Goal: Find specific page/section: Find specific page/section

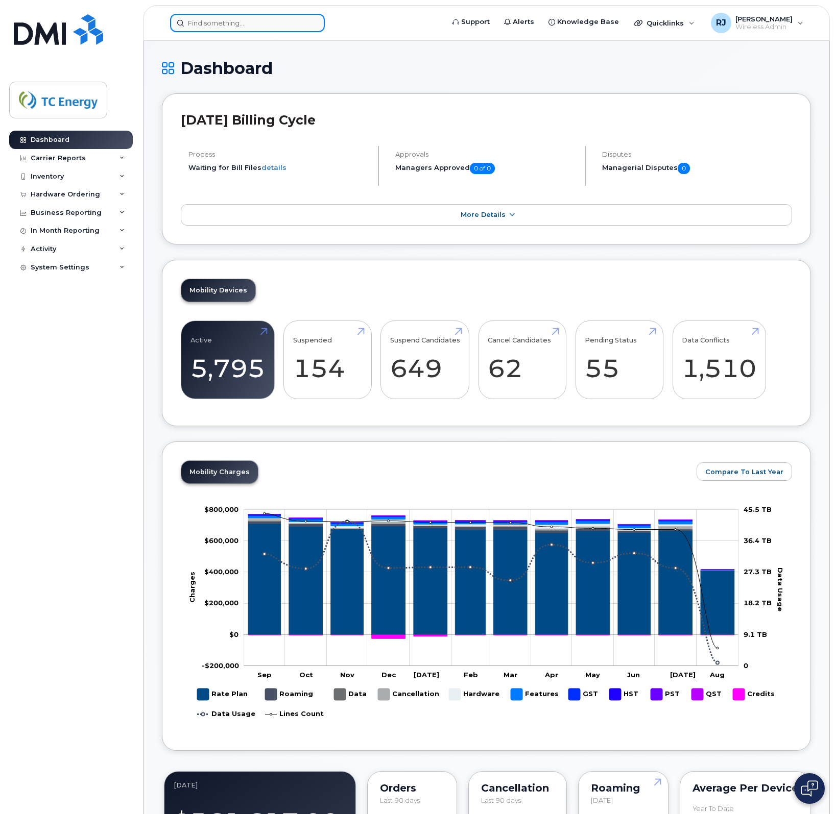
click at [261, 26] on input at bounding box center [247, 23] width 155 height 18
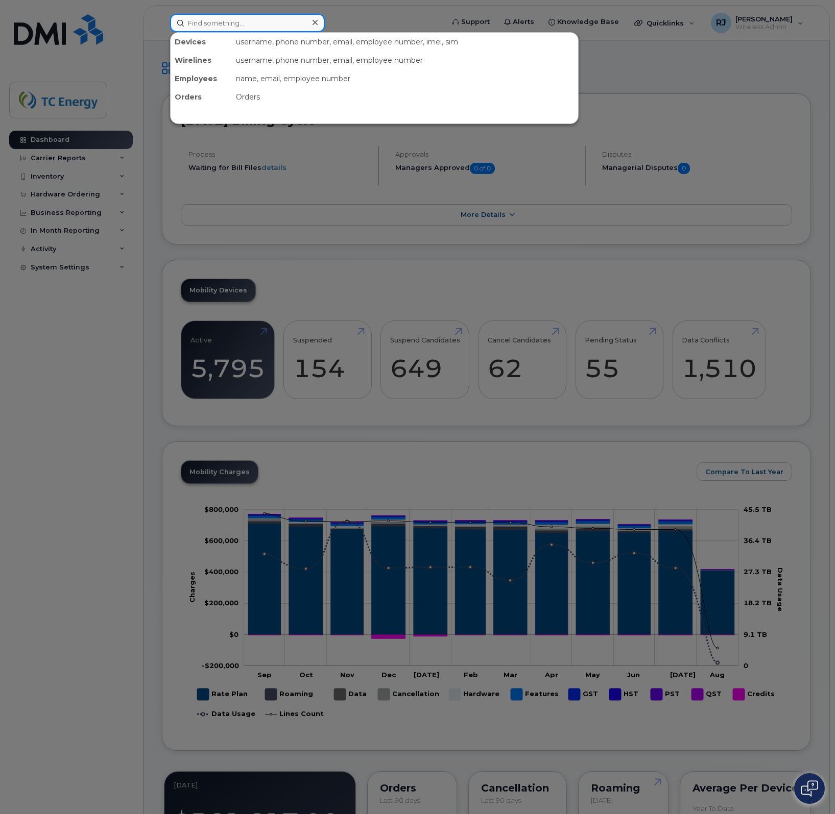
paste input "Benjamin Johnston"
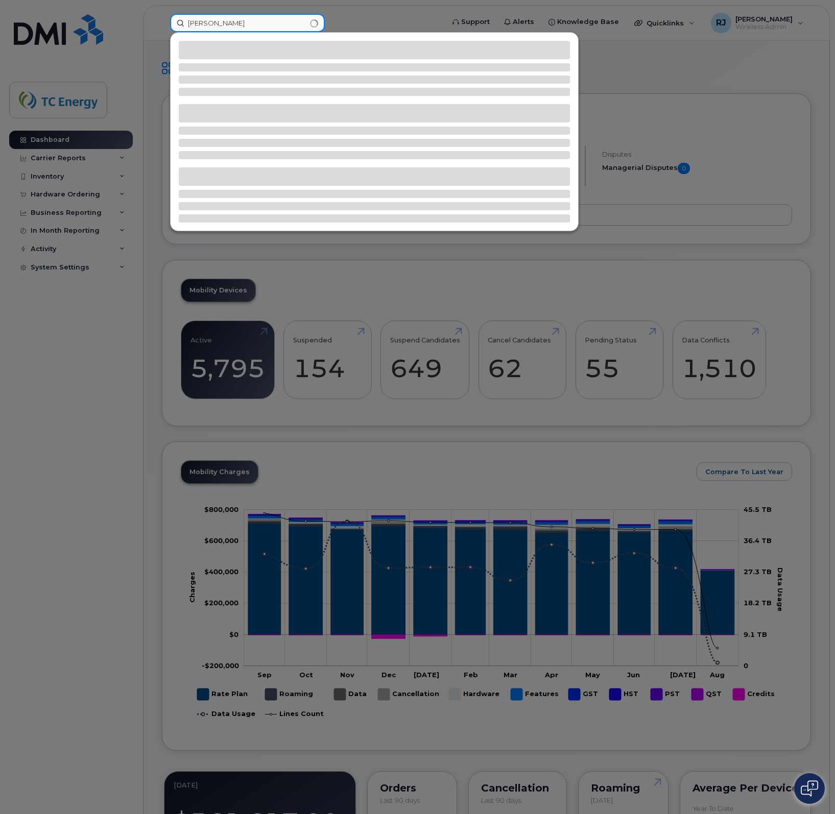
type input "Benjamin Johnston"
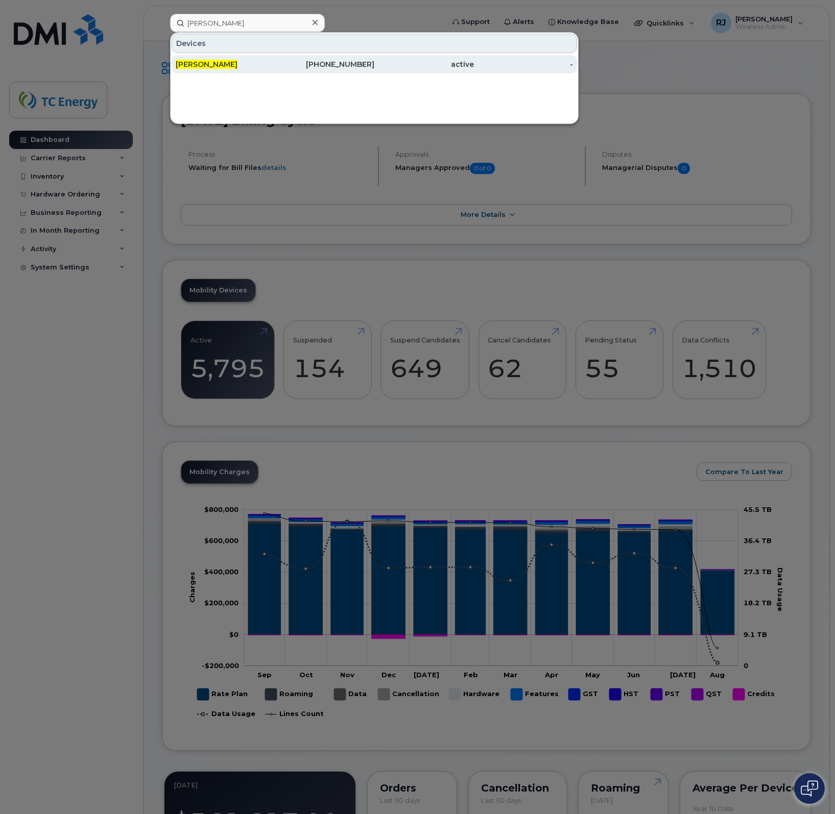
click at [233, 65] on span "Benjamin Johnston" at bounding box center [207, 64] width 62 height 9
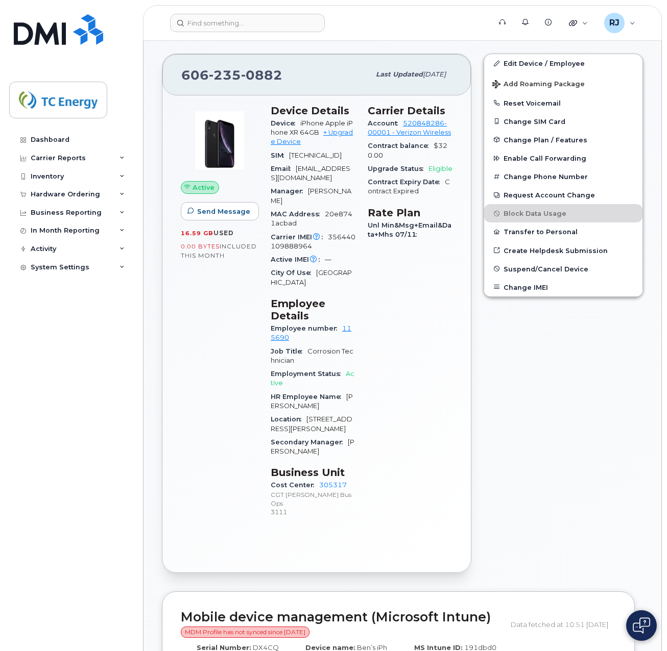
scroll to position [204, 0]
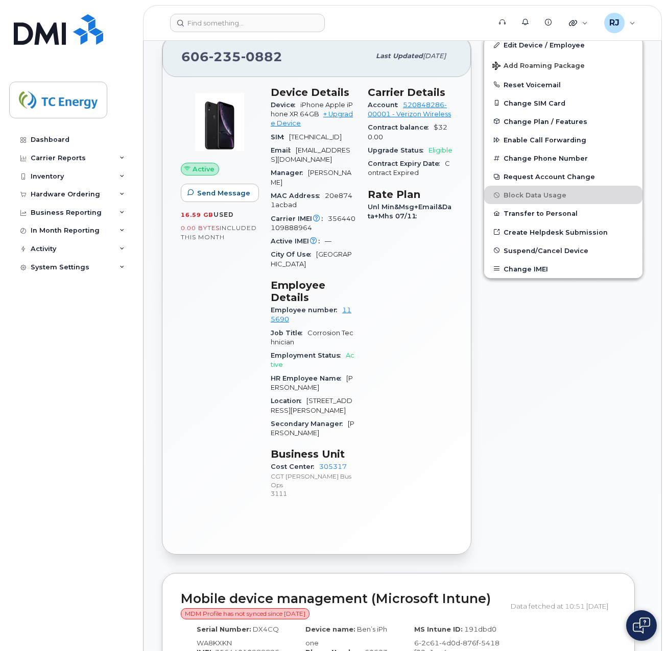
click at [284, 489] on p "3111" at bounding box center [313, 493] width 85 height 9
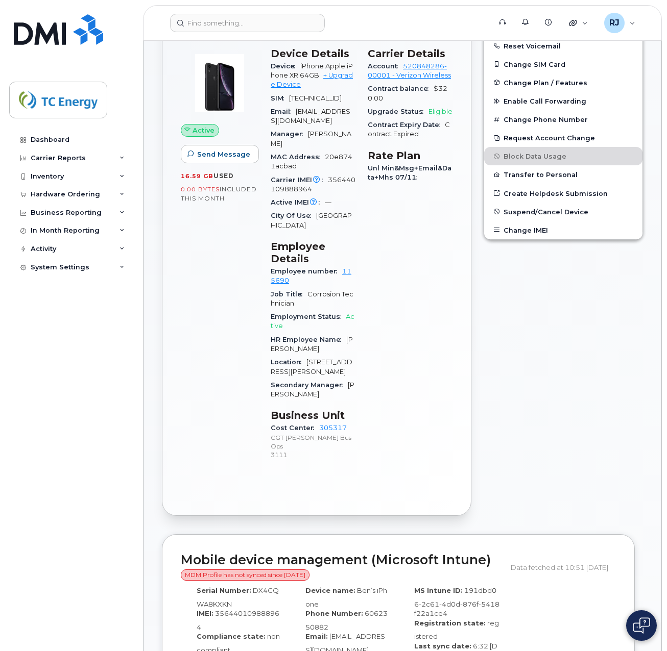
scroll to position [0, 0]
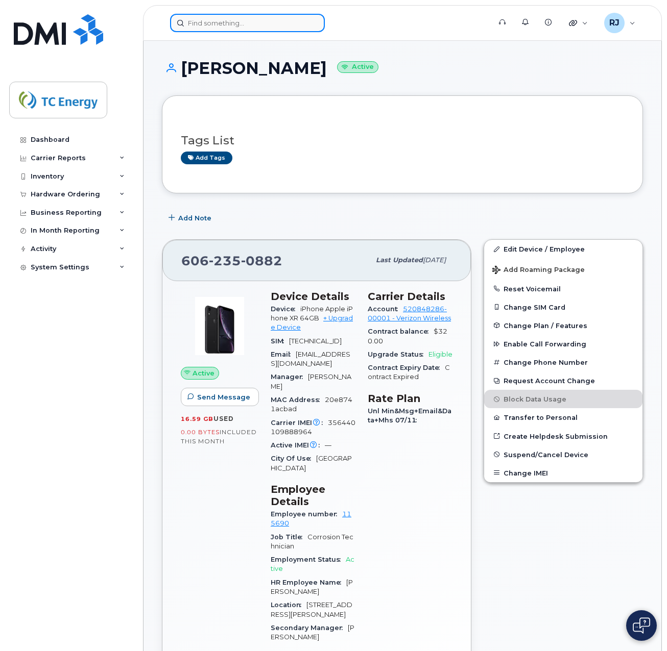
click at [255, 22] on input at bounding box center [247, 23] width 155 height 18
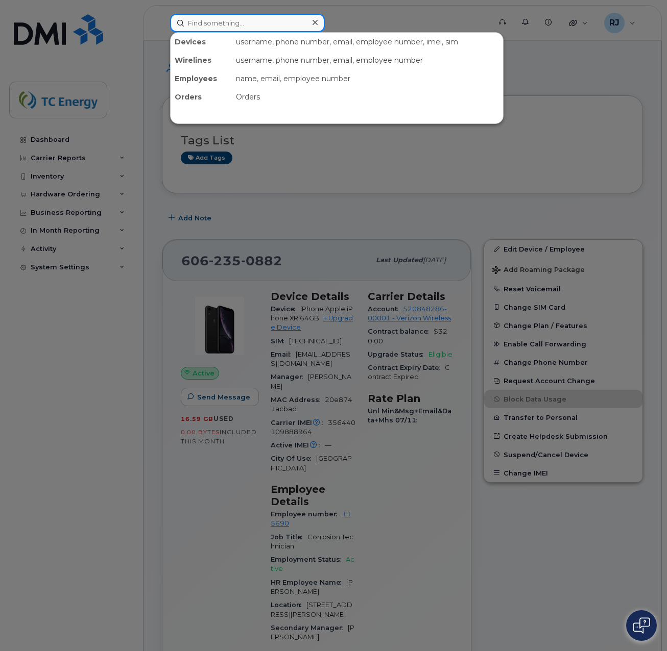
paste input "Ryan Moline"
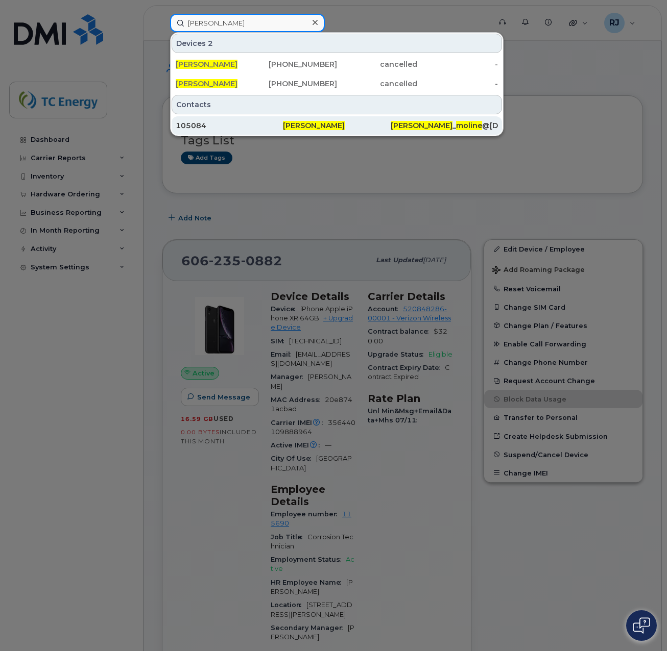
type input "Ryan Moline"
click at [298, 126] on span "Ryan Moline" at bounding box center [314, 125] width 62 height 9
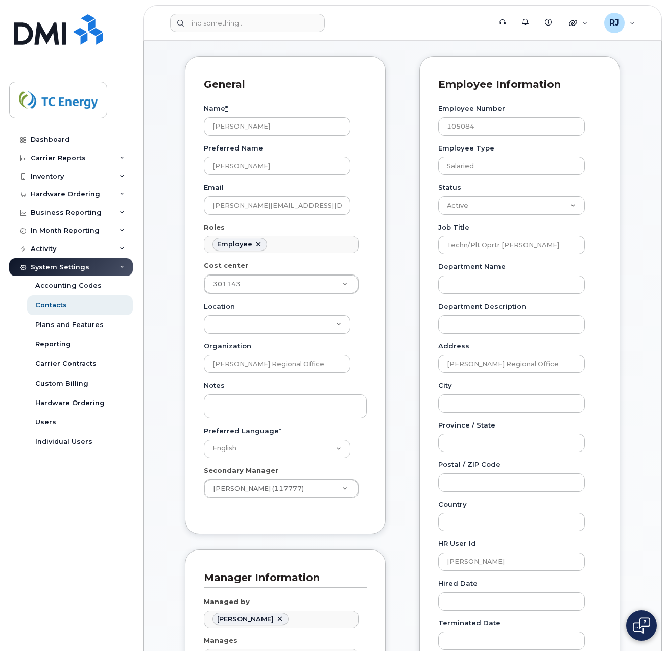
scroll to position [102, 0]
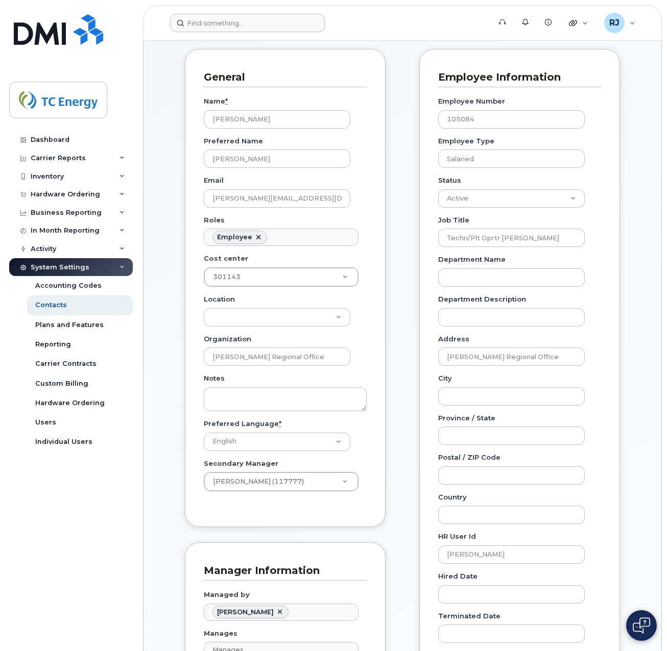
drag, startPoint x: 257, startPoint y: 34, endPoint x: 254, endPoint y: 27, distance: 8.2
click at [256, 33] on header "Support Alerts Knowledge Base Quicklinks Suspend / Cancel Device Change SIM Car…" at bounding box center [402, 23] width 519 height 36
click at [252, 23] on input at bounding box center [247, 23] width 155 height 18
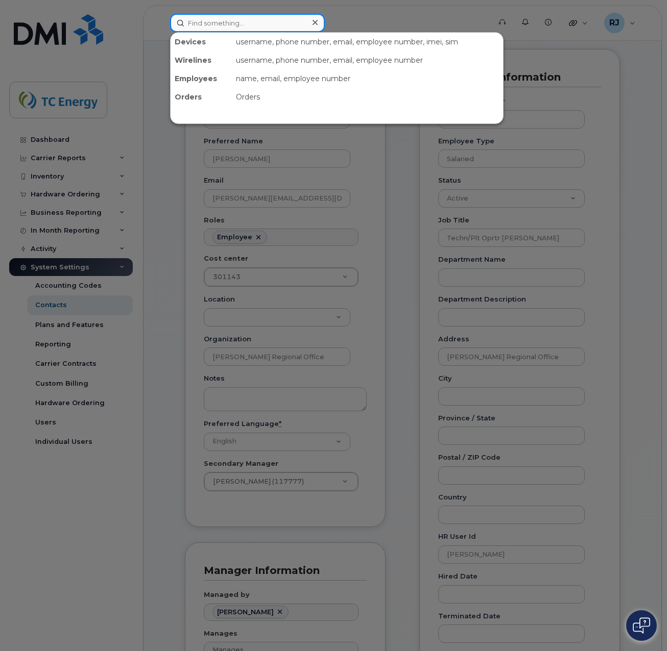
paste input "[PERSON_NAME]"
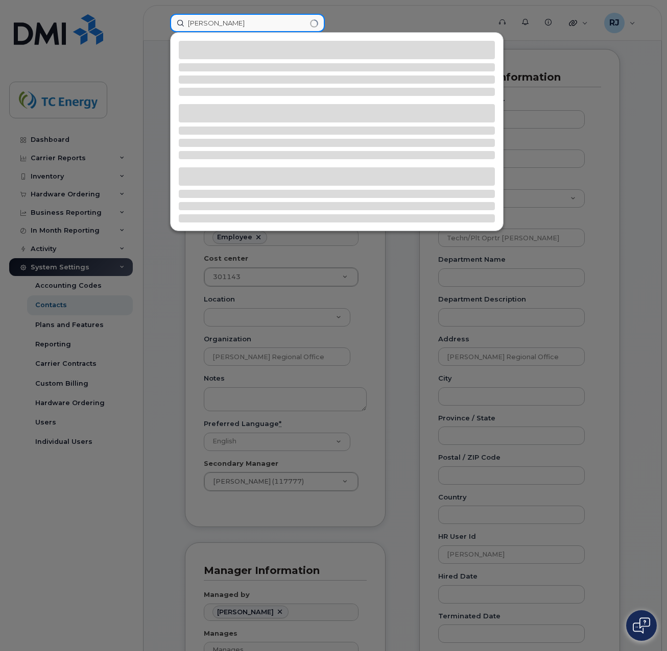
type input "[PERSON_NAME]"
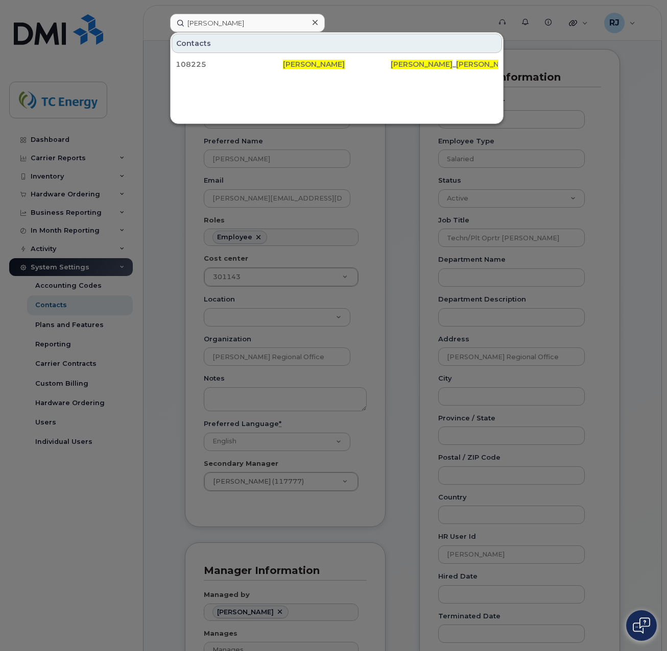
click at [282, 63] on div "108225" at bounding box center [229, 64] width 107 height 10
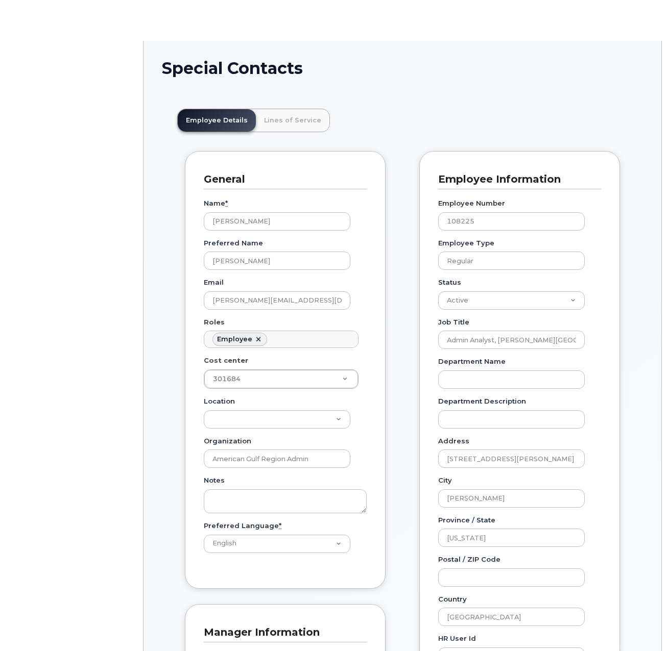
scroll to position [30, 0]
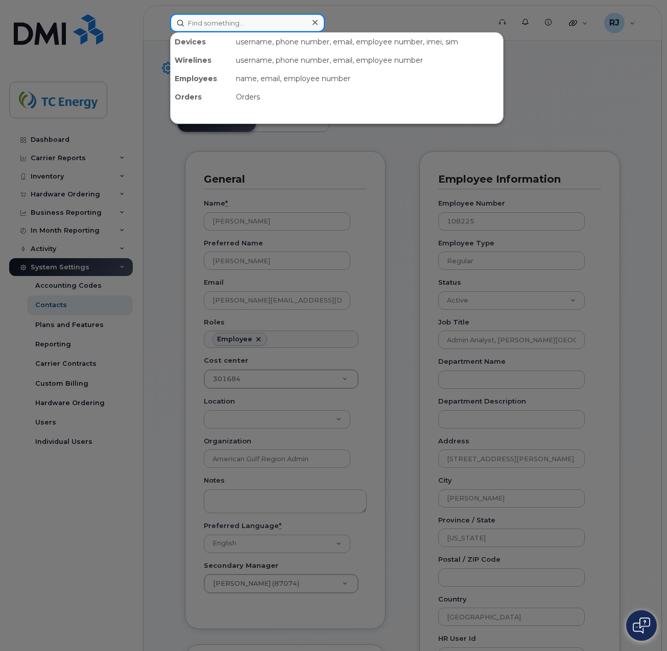
click at [237, 25] on input at bounding box center [247, 23] width 155 height 18
paste input "[PERSON_NAME]"
type input "[PERSON_NAME]"
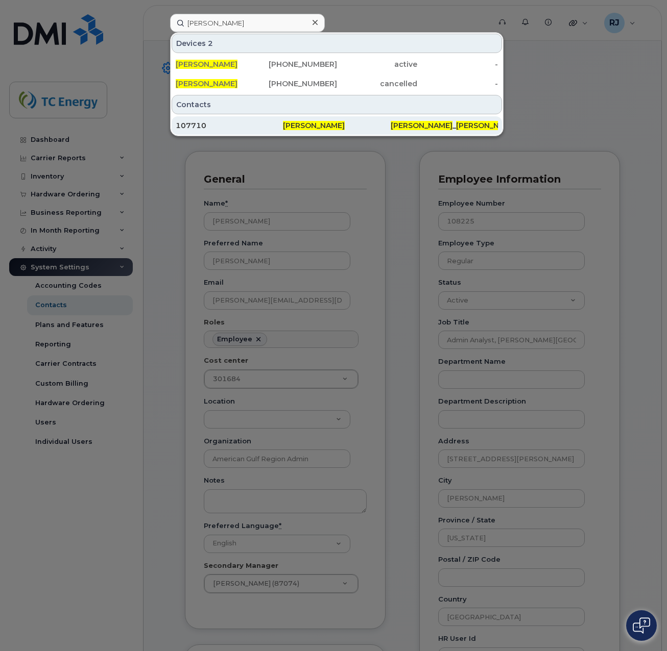
click at [323, 127] on span "Keith Lengerich" at bounding box center [314, 125] width 62 height 9
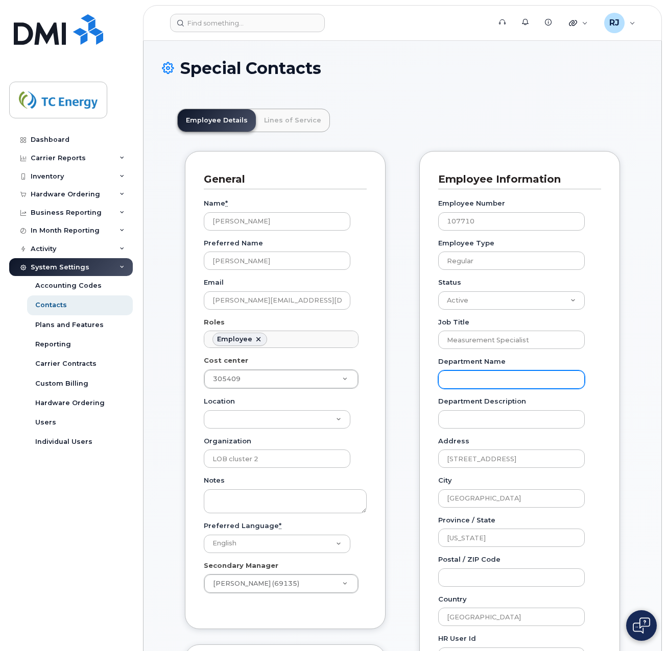
scroll to position [30, 0]
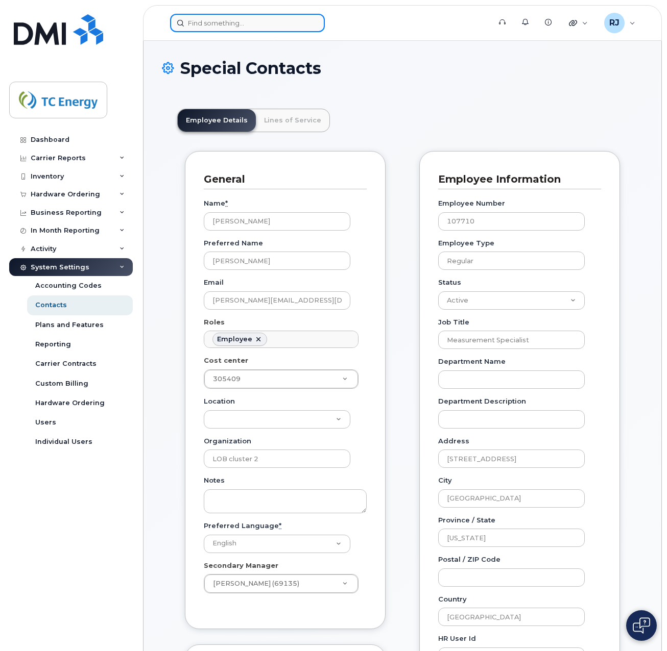
click at [265, 26] on input at bounding box center [247, 23] width 155 height 18
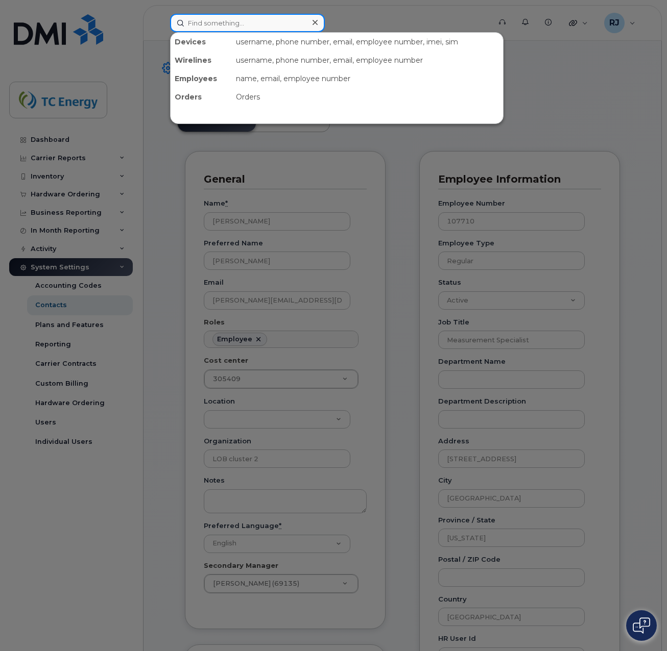
paste input "Carl Nadeau"
type input "Carl Nadeau"
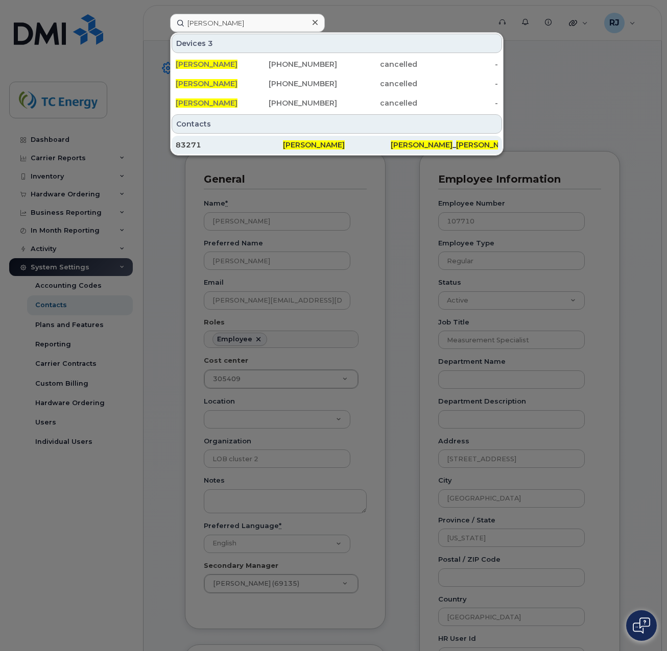
click at [323, 140] on div "Carl Nadeau" at bounding box center [336, 145] width 107 height 10
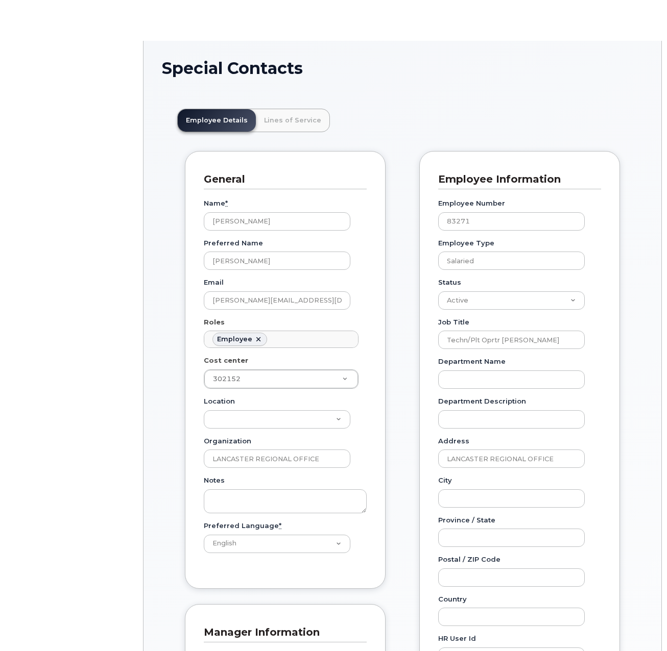
scroll to position [30, 0]
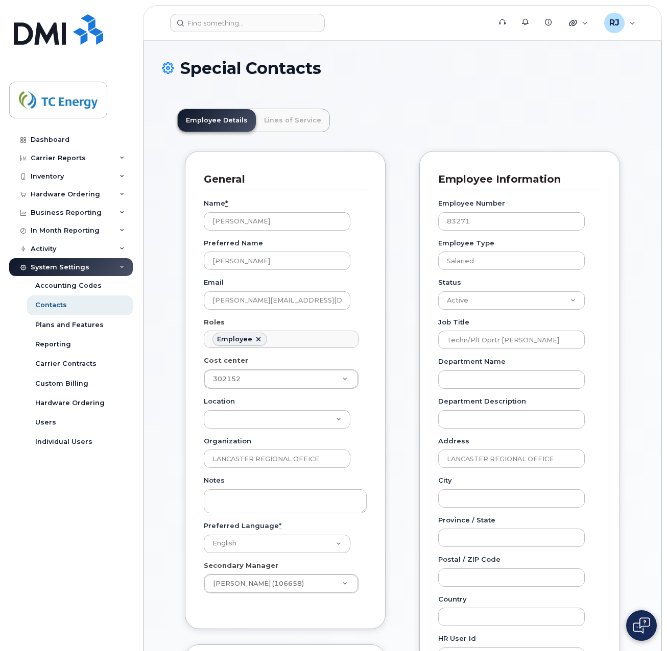
click at [588, 85] on div "Special Contacts" at bounding box center [402, 76] width 481 height 34
click at [572, 68] on h1 "Special Contacts" at bounding box center [402, 68] width 481 height 18
click at [631, 20] on div "RJ Renay John Wireless Admin" at bounding box center [619, 23] width 45 height 20
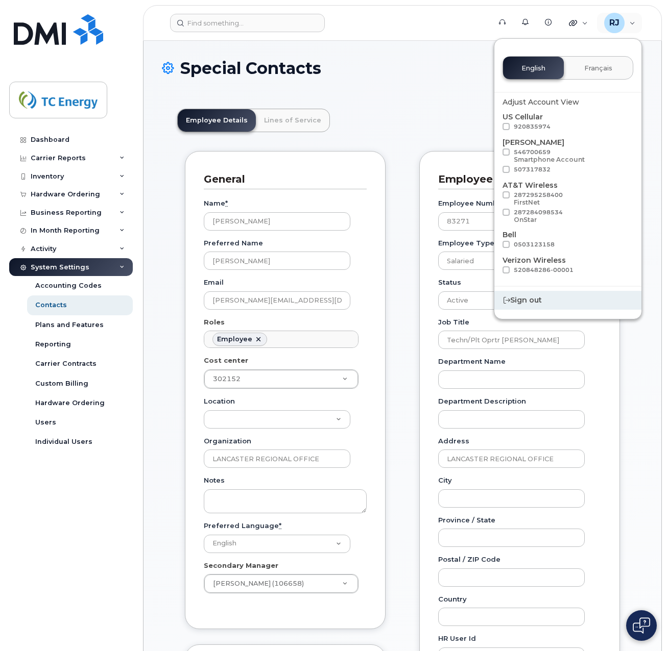
click at [524, 305] on div "Sign out" at bounding box center [567, 300] width 147 height 19
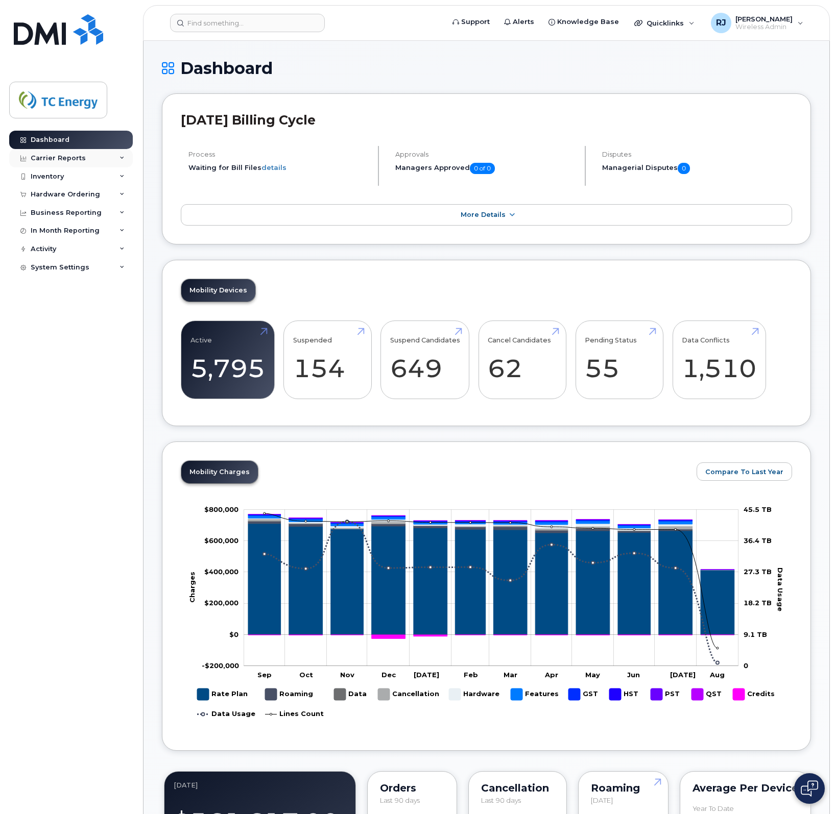
click at [62, 162] on div "Carrier Reports" at bounding box center [58, 158] width 55 height 8
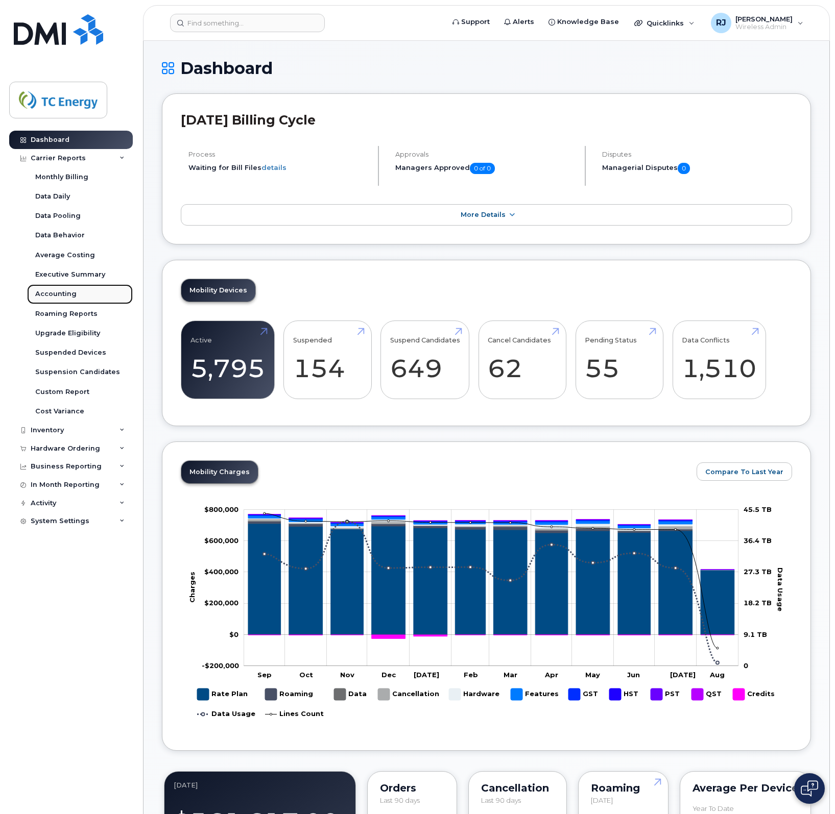
click at [69, 293] on div "Accounting" at bounding box center [55, 293] width 41 height 9
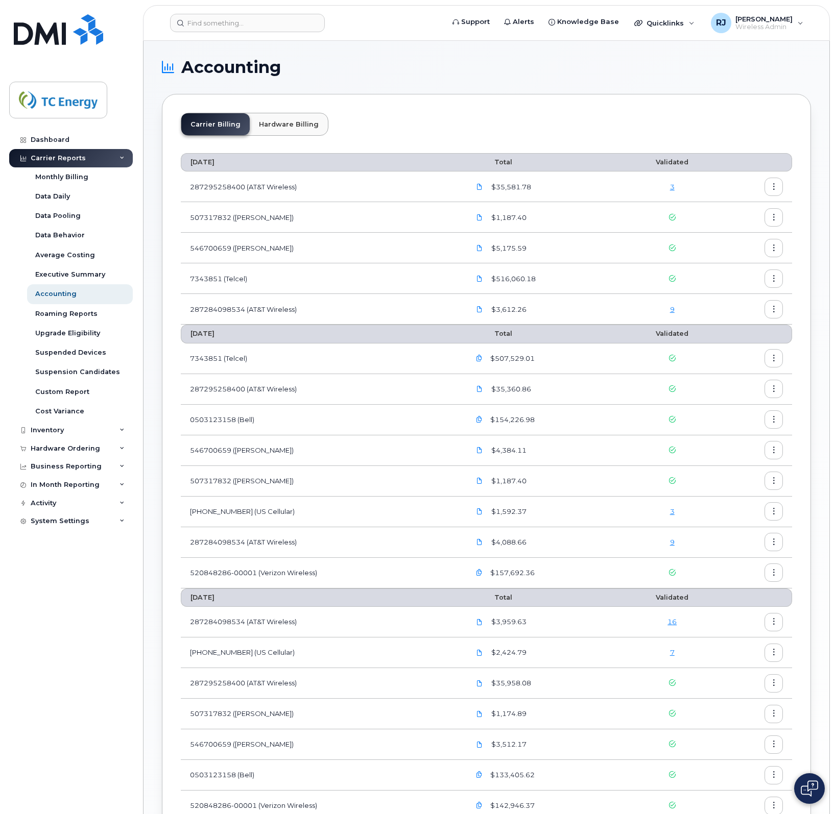
click at [674, 544] on link "9" at bounding box center [672, 542] width 5 height 8
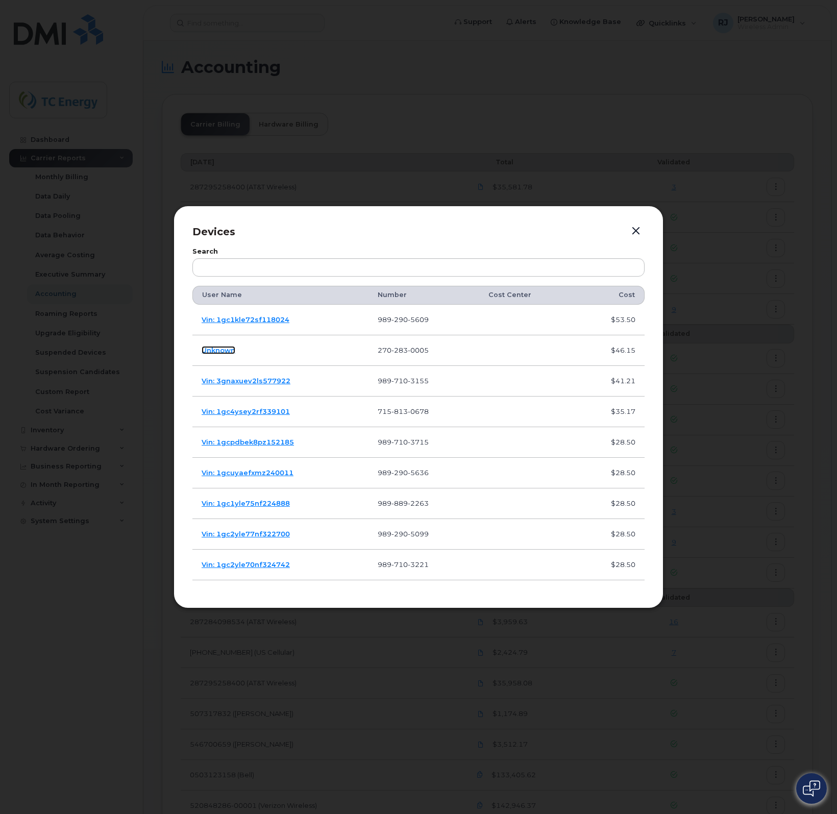
click at [215, 349] on link "Unknown" at bounding box center [219, 350] width 34 height 8
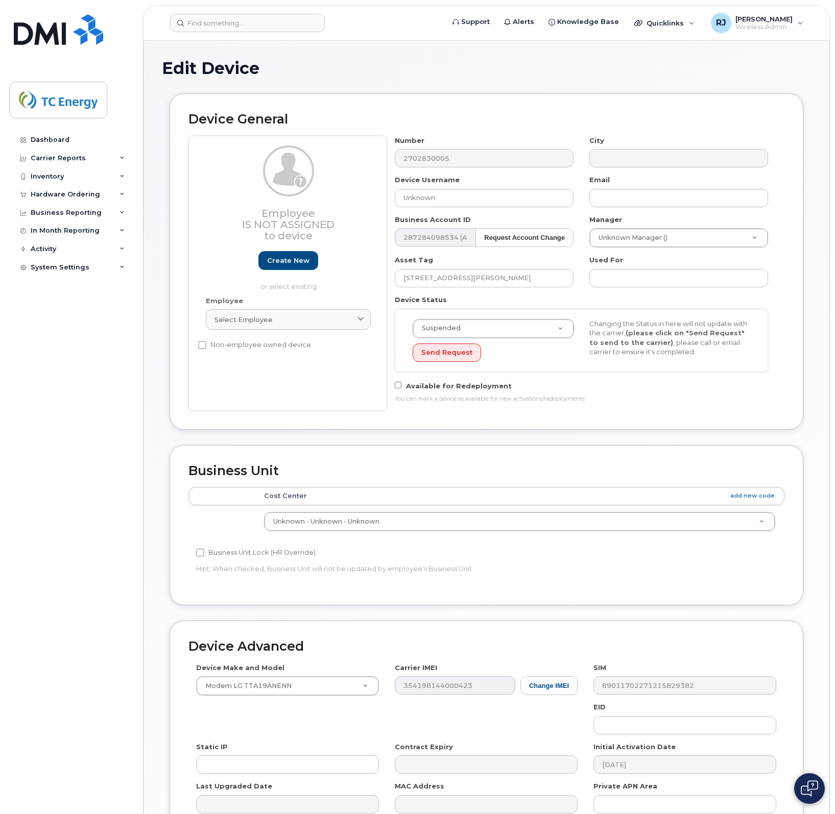
click at [110, 680] on div "Dashboard Carrier Reports Monthly Billing Data Daily Data Pooling Data Behavior…" at bounding box center [72, 465] width 126 height 668
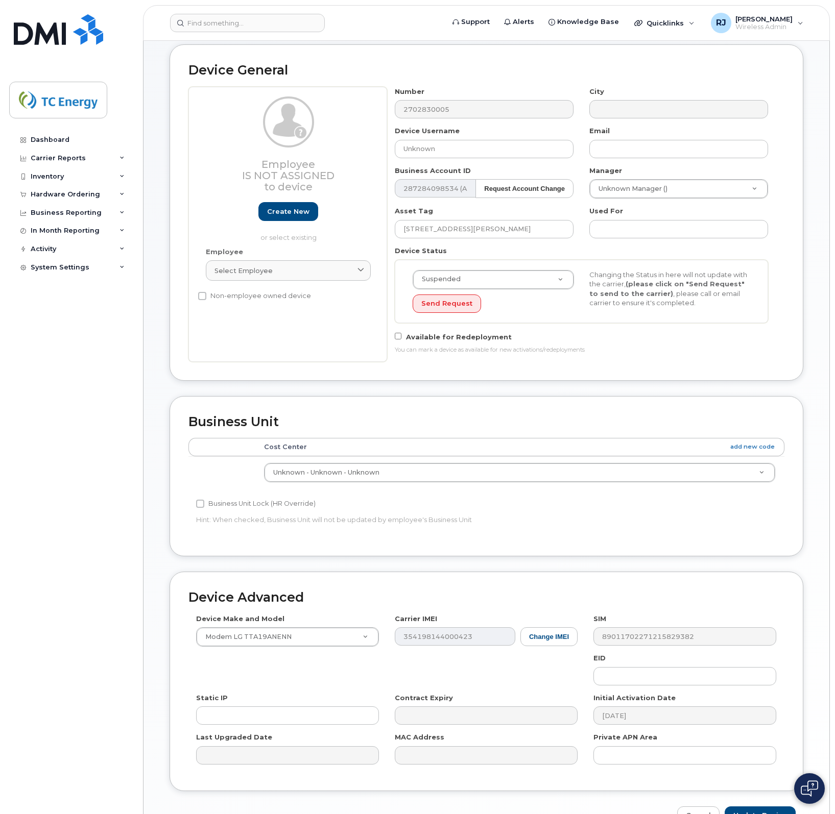
scroll to position [115, 0]
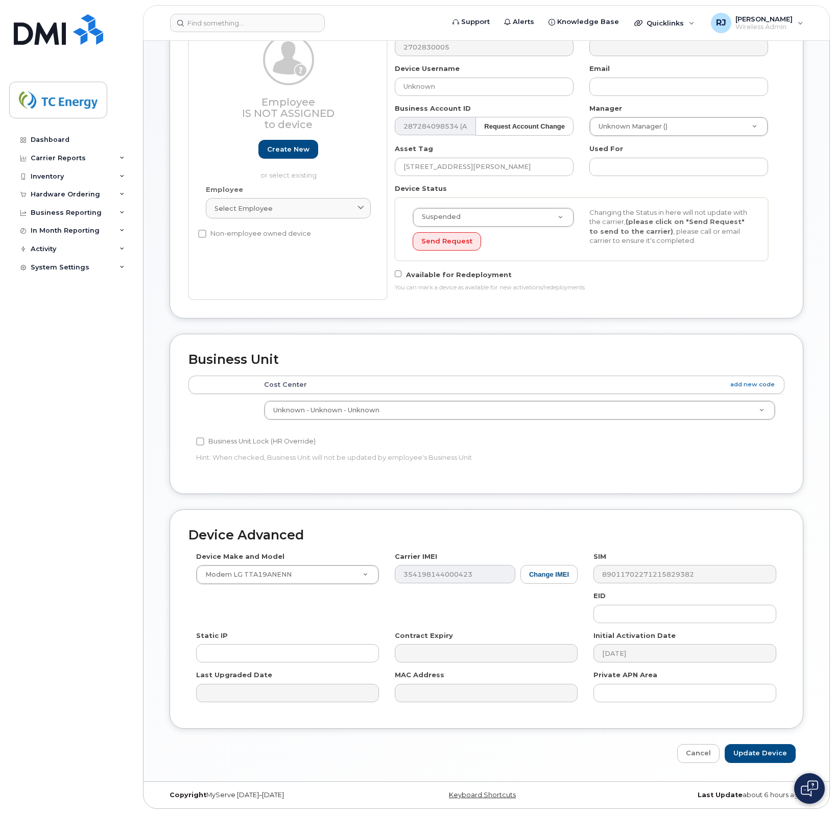
click at [70, 652] on div "Dashboard Carrier Reports Monthly Billing Data Daily Data Pooling Data Behavior…" at bounding box center [72, 465] width 126 height 668
click at [500, 336] on div "Business Unit Accounting Categories Rules Cost Center add new code Unknown - Un…" at bounding box center [485, 414] width 633 height 160
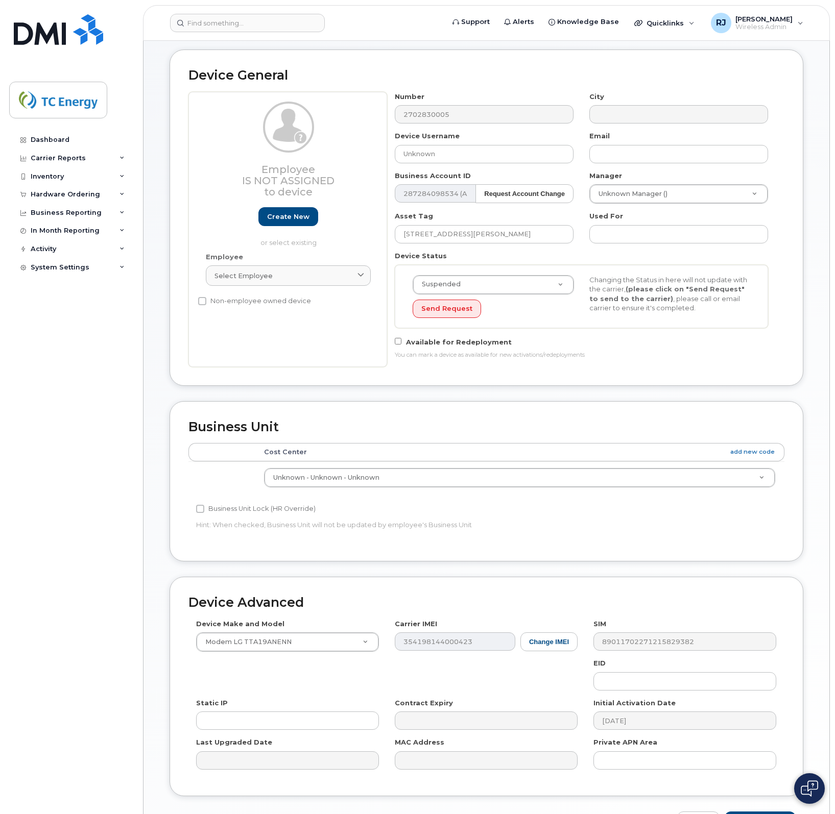
scroll to position [0, 0]
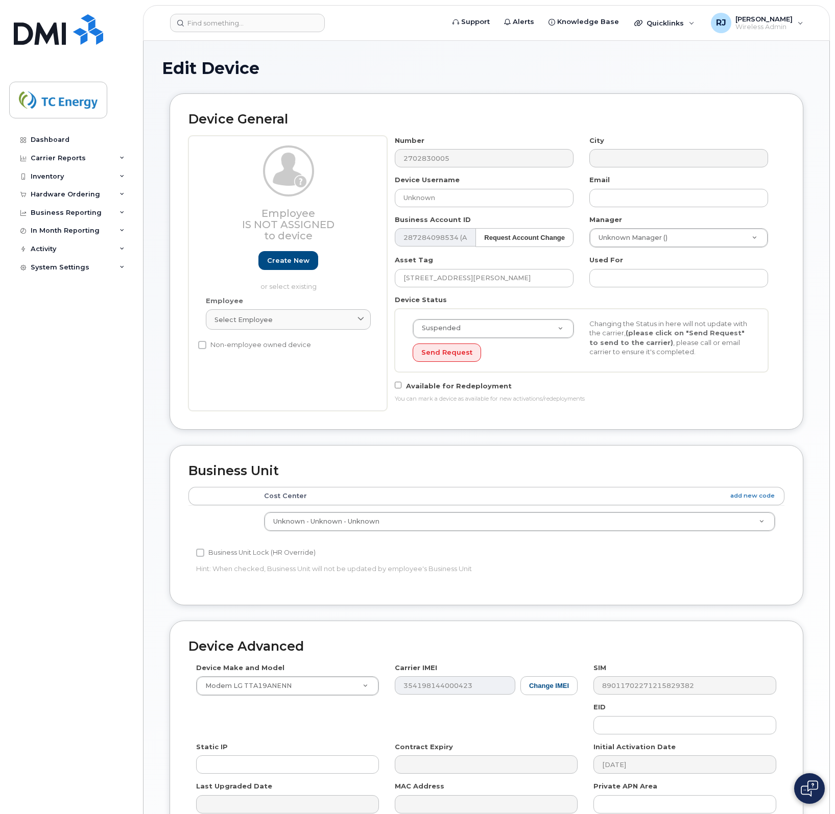
click at [106, 335] on div "Dashboard Carrier Reports Monthly Billing Data Daily Data Pooling Data Behavior…" at bounding box center [72, 465] width 126 height 668
click at [777, 28] on span "Wireless Admin" at bounding box center [763, 27] width 57 height 8
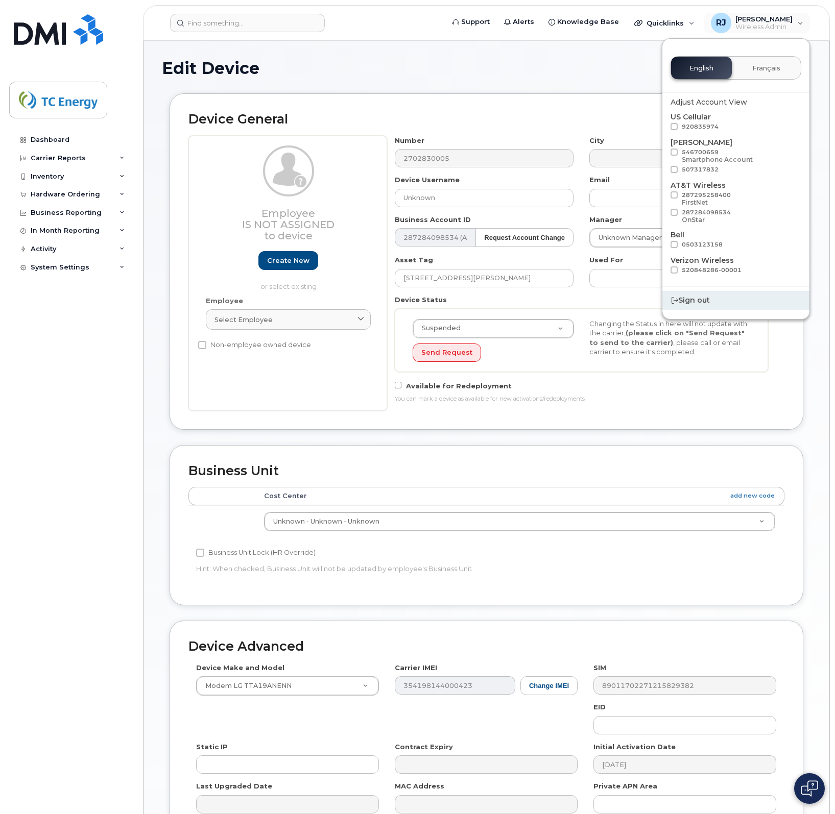
click at [700, 300] on div "Sign out" at bounding box center [735, 300] width 147 height 19
